Goal: Task Accomplishment & Management: Use online tool/utility

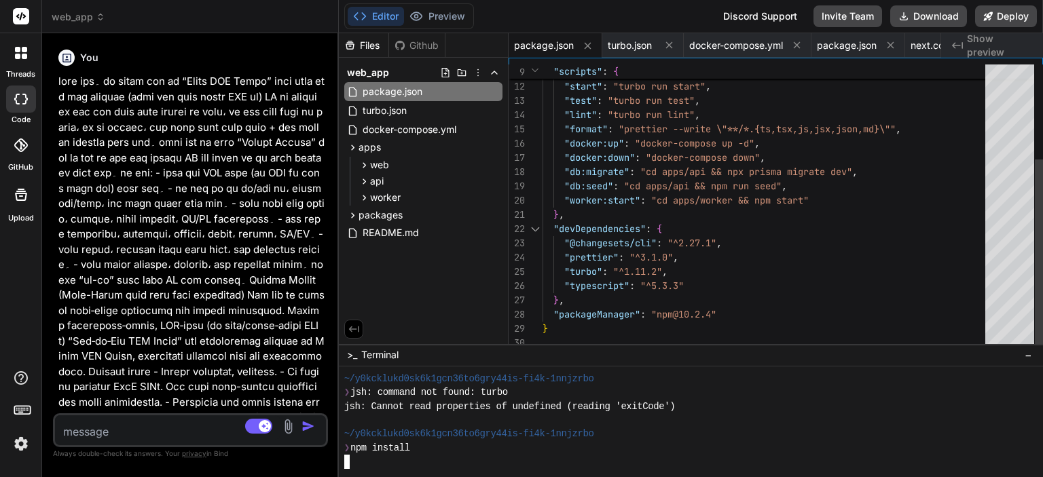
scroll to position [1177, 0]
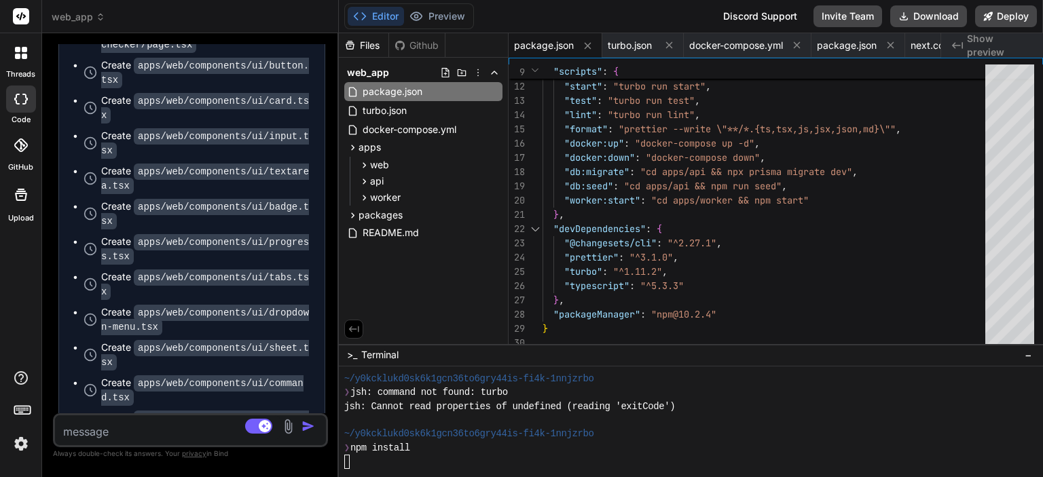
click at [79, 9] on header "web_app Created with Pixso." at bounding box center [190, 16] width 297 height 33
click at [79, 12] on span "web_app" at bounding box center [79, 17] width 54 height 14
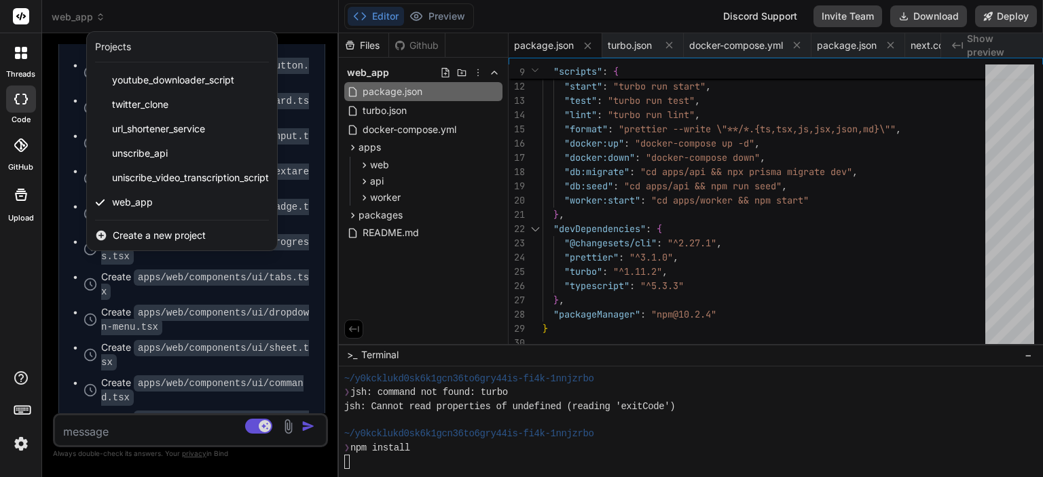
click at [21, 103] on icon at bounding box center [21, 99] width 14 height 11
click at [23, 53] on icon at bounding box center [21, 53] width 12 height 12
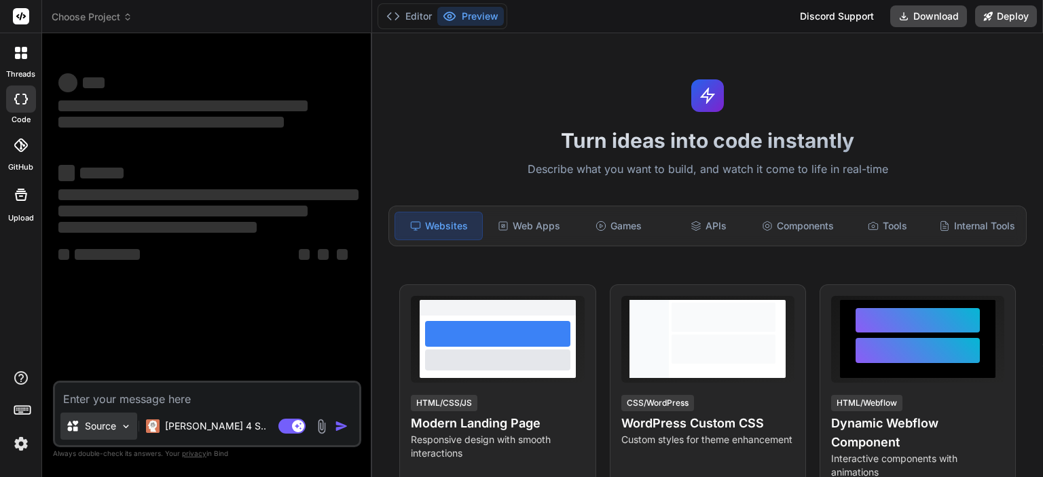
click at [105, 431] on p "Source" at bounding box center [100, 426] width 31 height 14
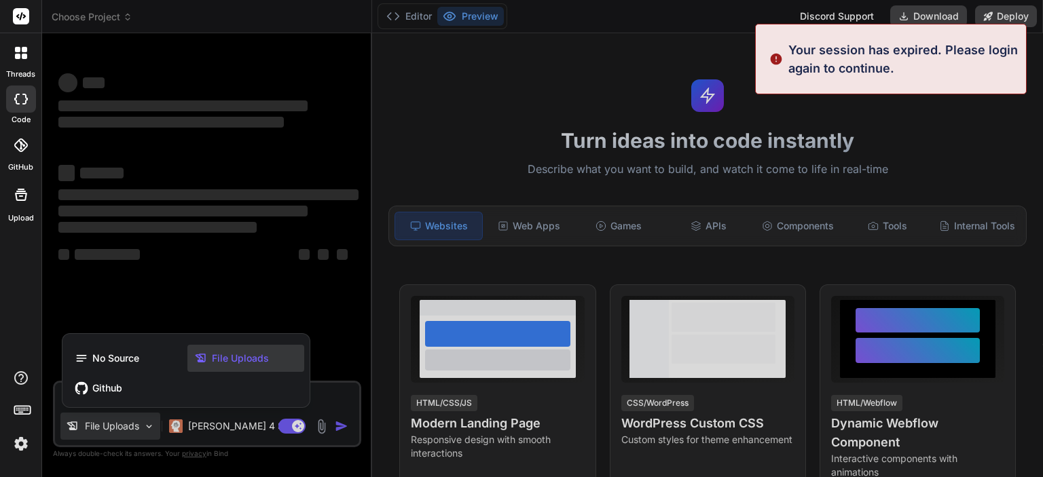
click at [221, 360] on span "File Uploads" at bounding box center [240, 359] width 57 height 14
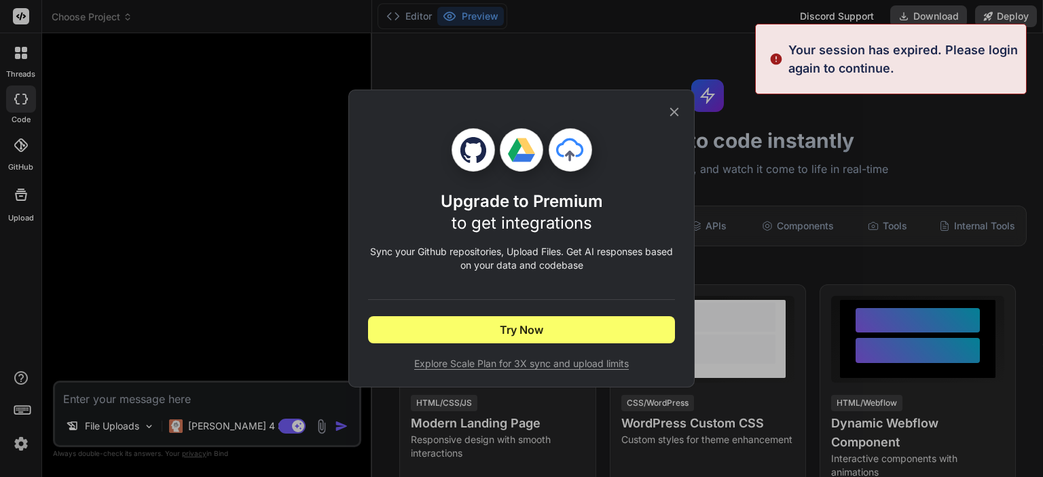
scroll to position [14, 0]
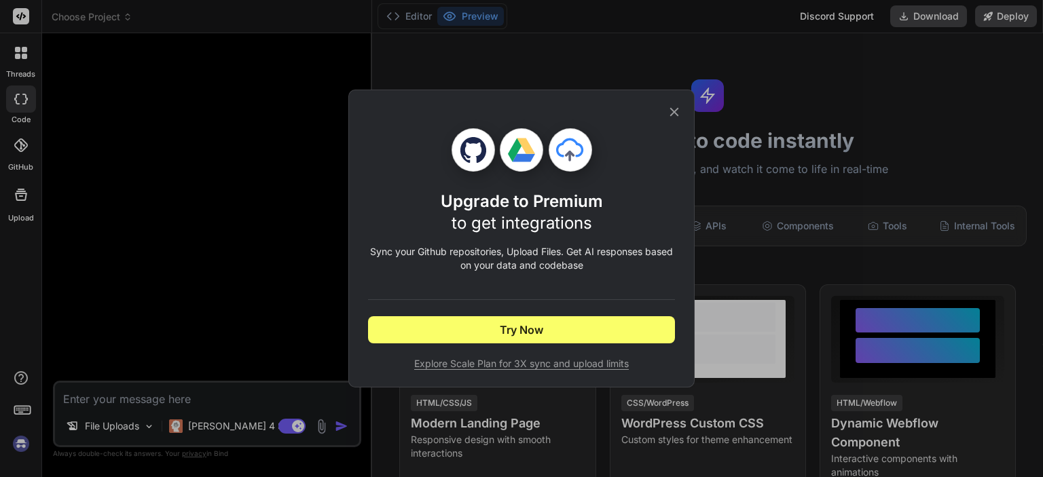
click at [671, 111] on icon at bounding box center [674, 112] width 15 height 15
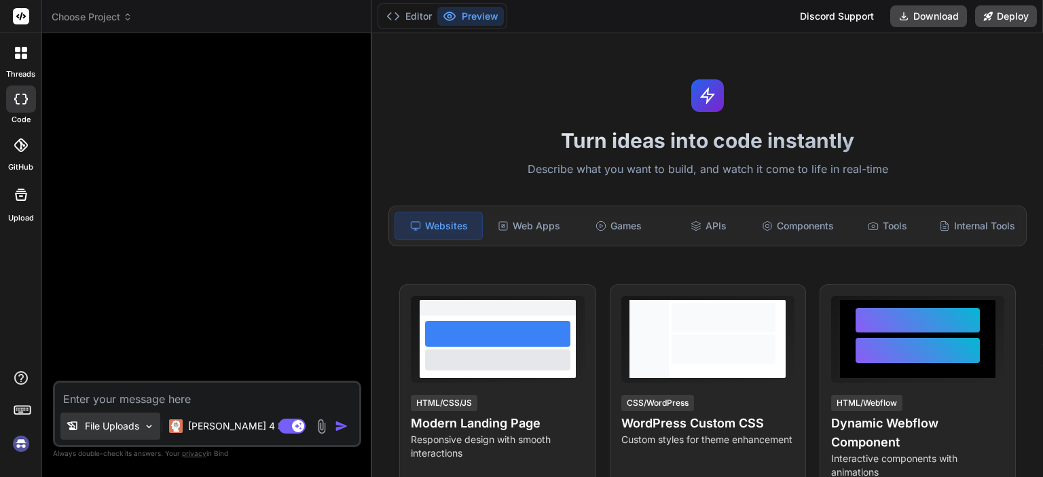
click at [94, 425] on p "File Uploads" at bounding box center [112, 426] width 54 height 14
type textarea "x"
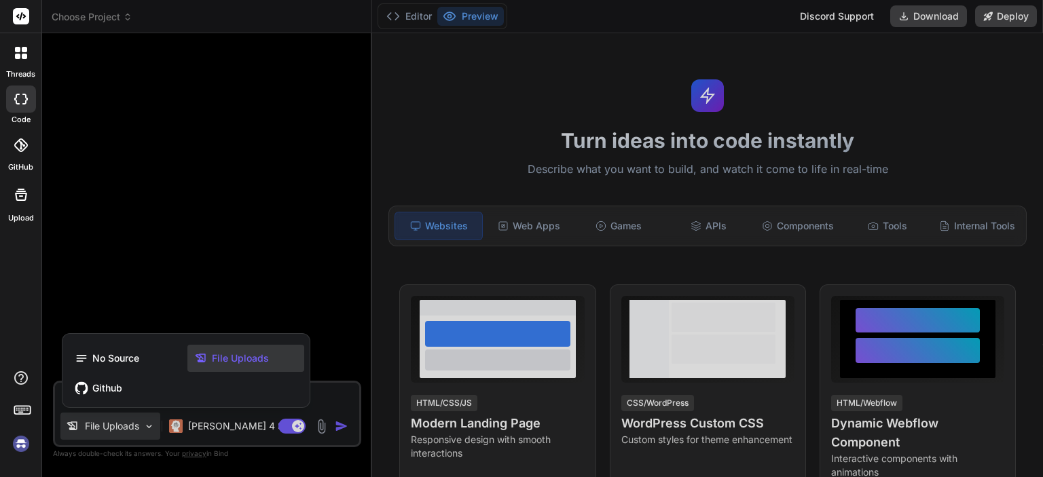
click at [209, 354] on icon at bounding box center [203, 359] width 18 height 14
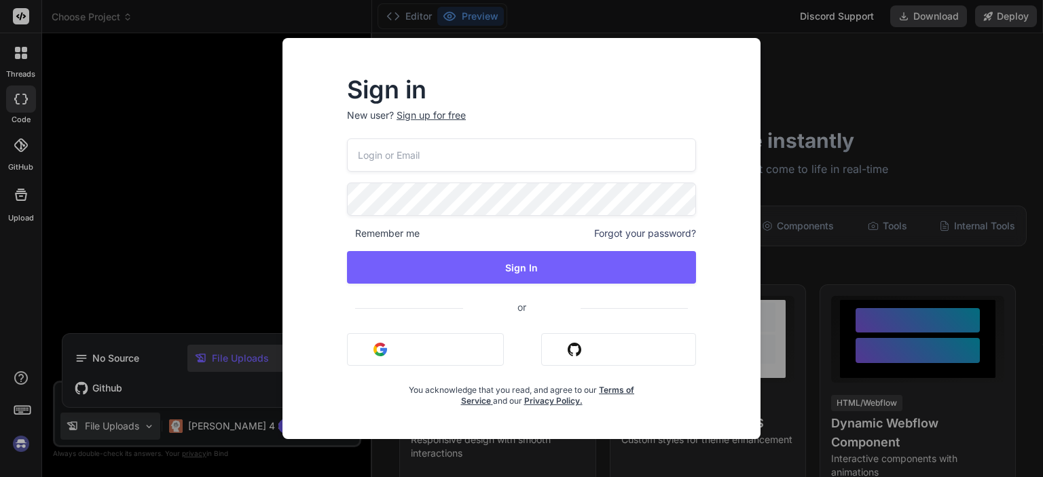
type input "arslansunnyx@gmail.com"
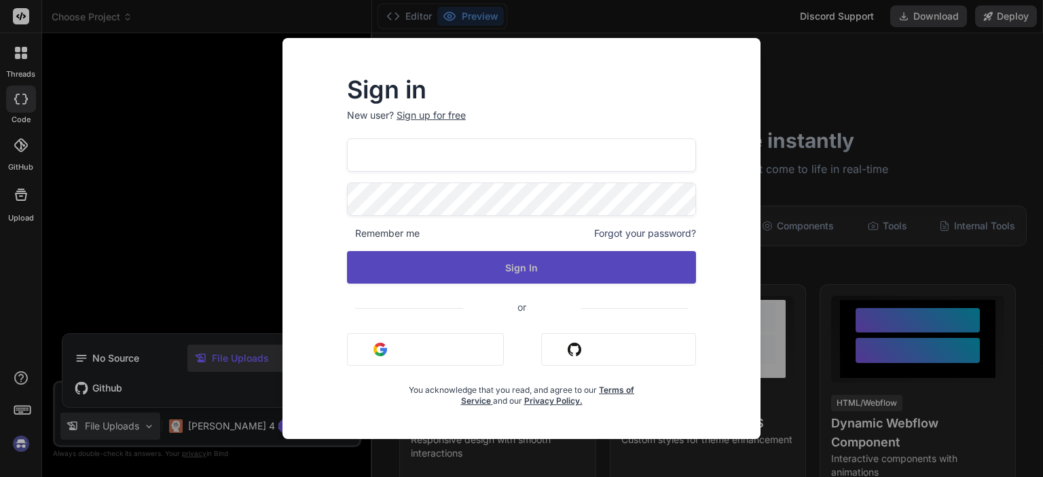
click at [452, 257] on button "Sign In" at bounding box center [521, 267] width 349 height 33
